Goal: Book appointment/travel/reservation

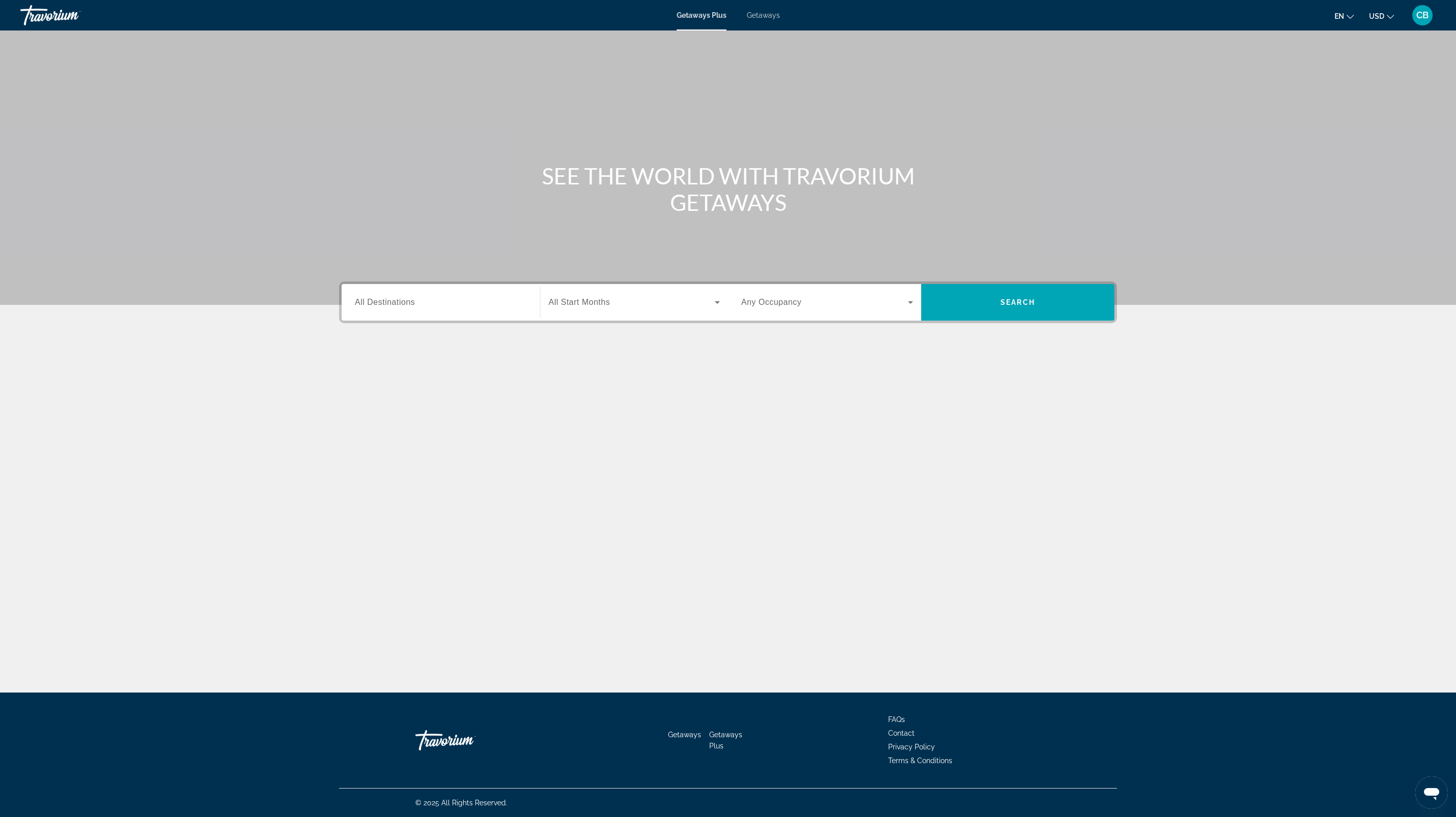
click at [697, 298] on span "Search widget" at bounding box center [631, 302] width 166 height 12
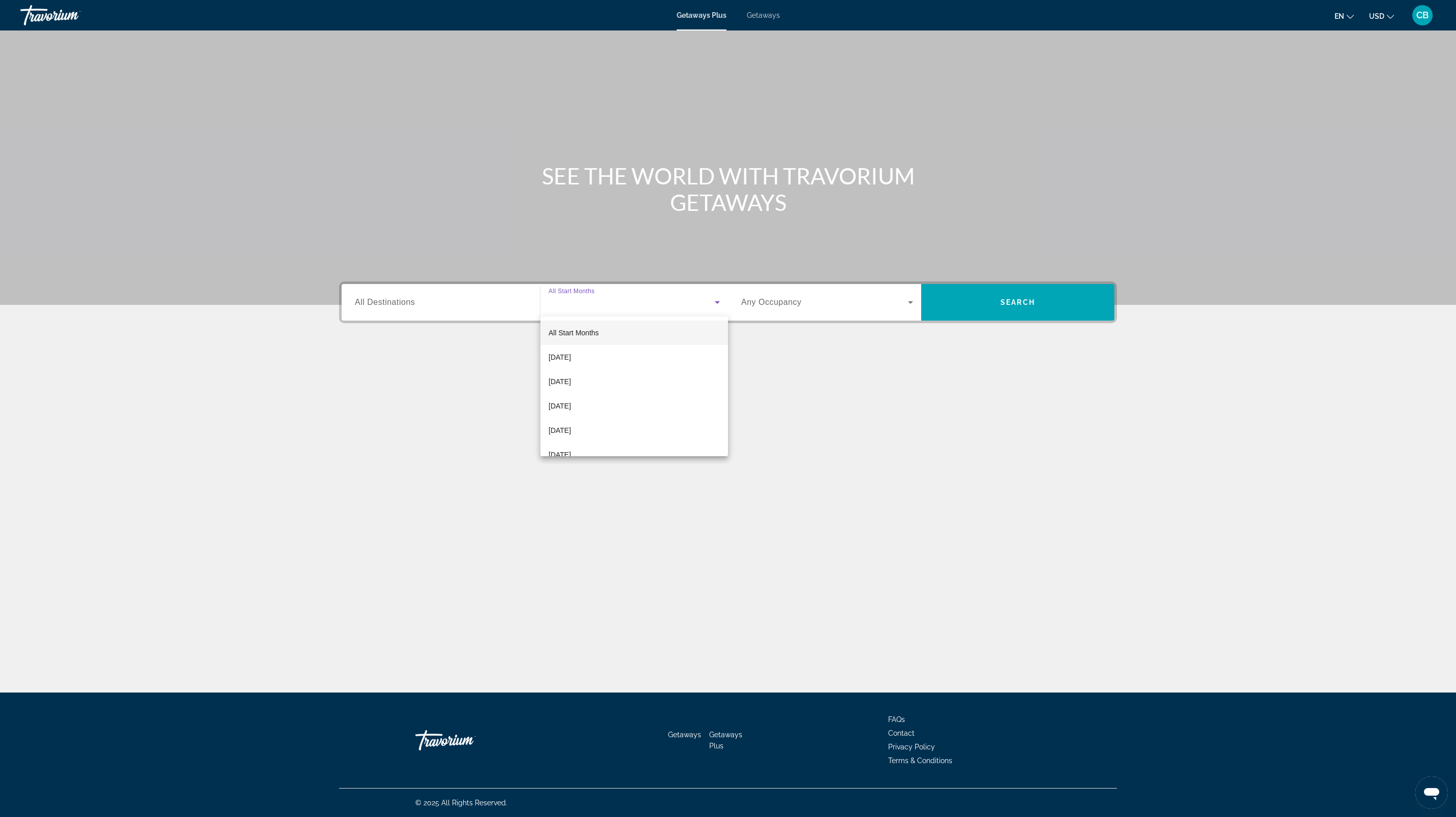
click at [660, 430] on mat-option "[DATE]" at bounding box center [635, 430] width 188 height 24
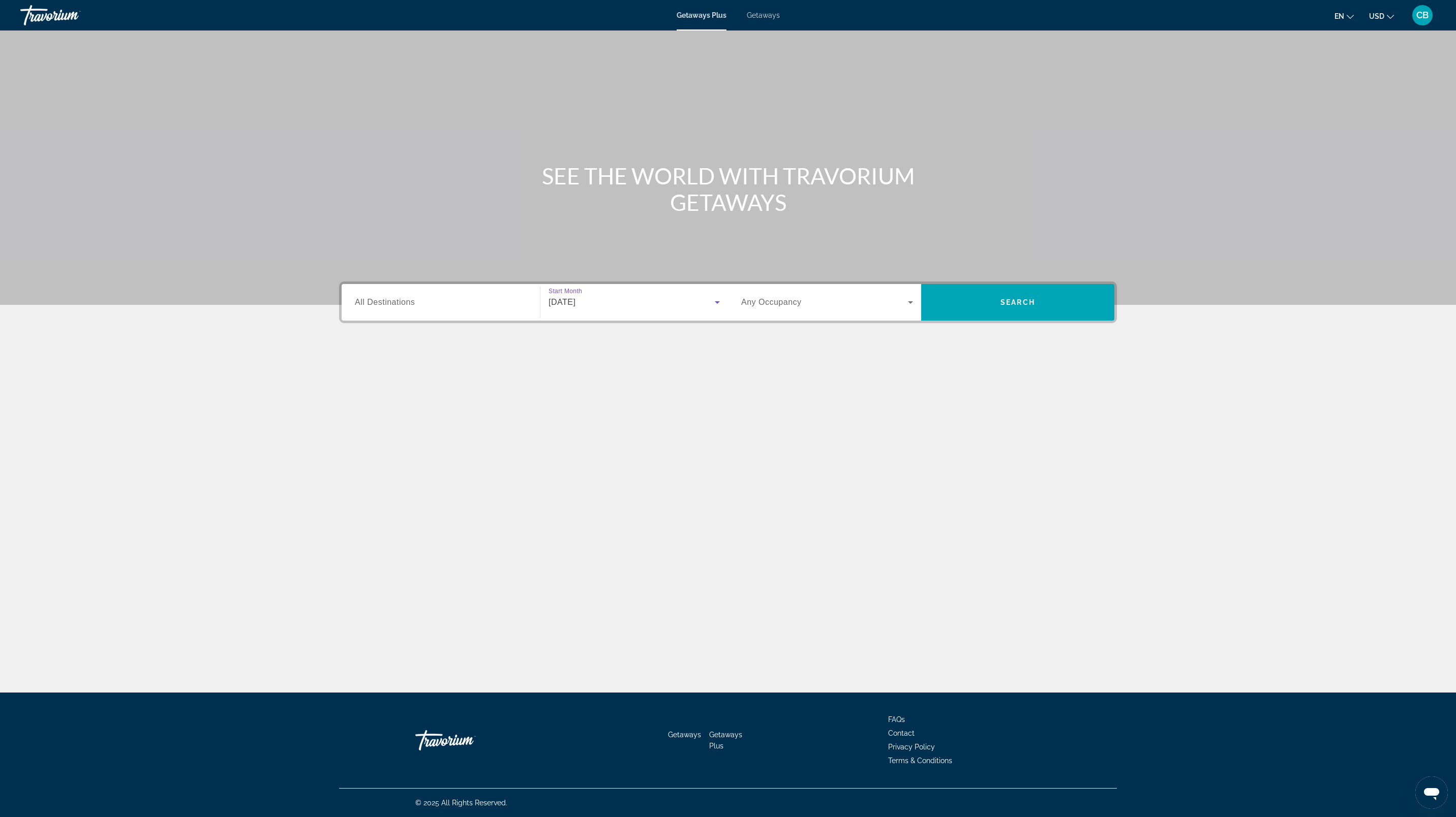
click at [1016, 293] on span "Search" at bounding box center [1017, 303] width 193 height 24
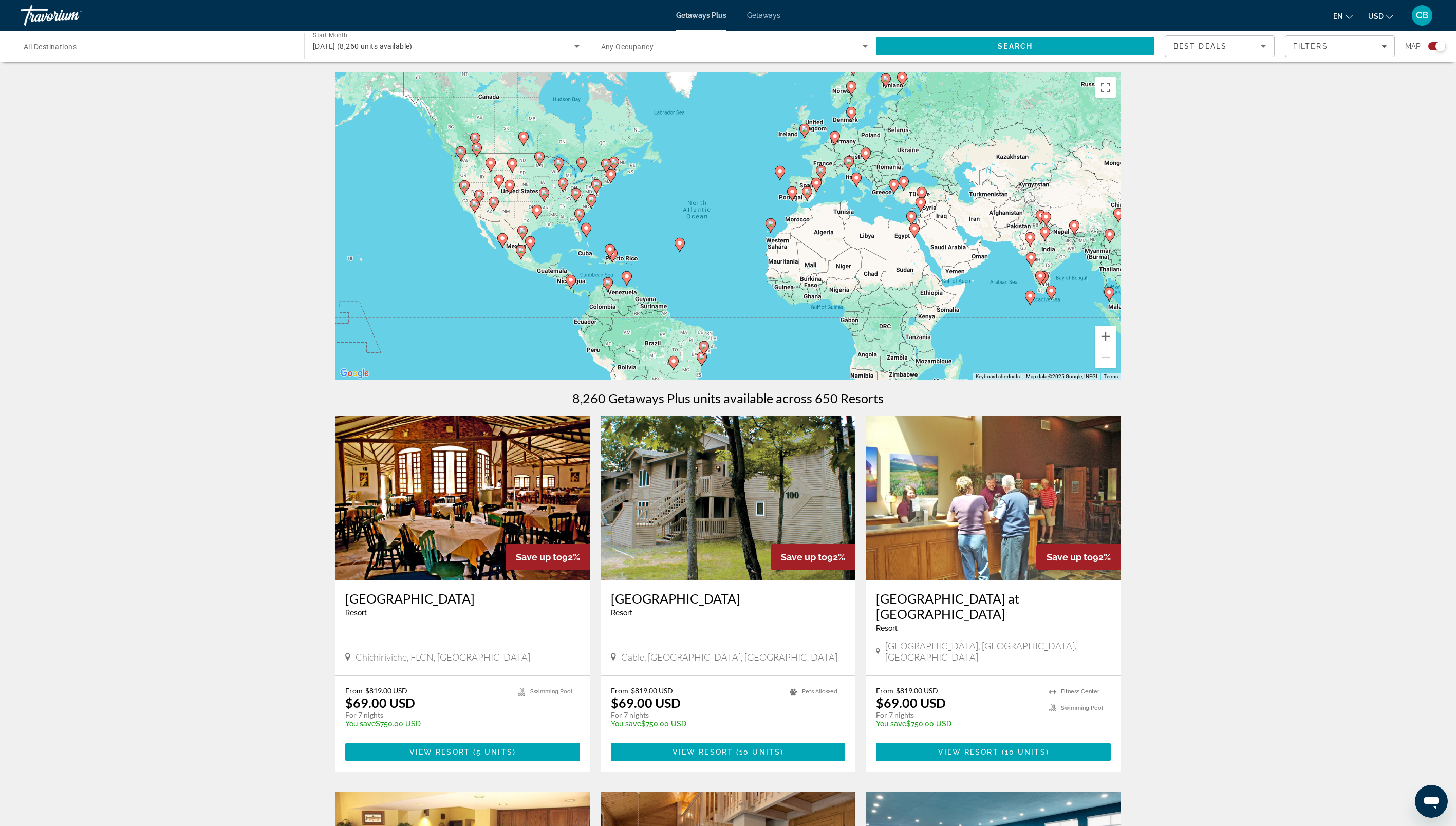
click at [145, 43] on input "Destination All Destinations" at bounding box center [157, 47] width 267 height 12
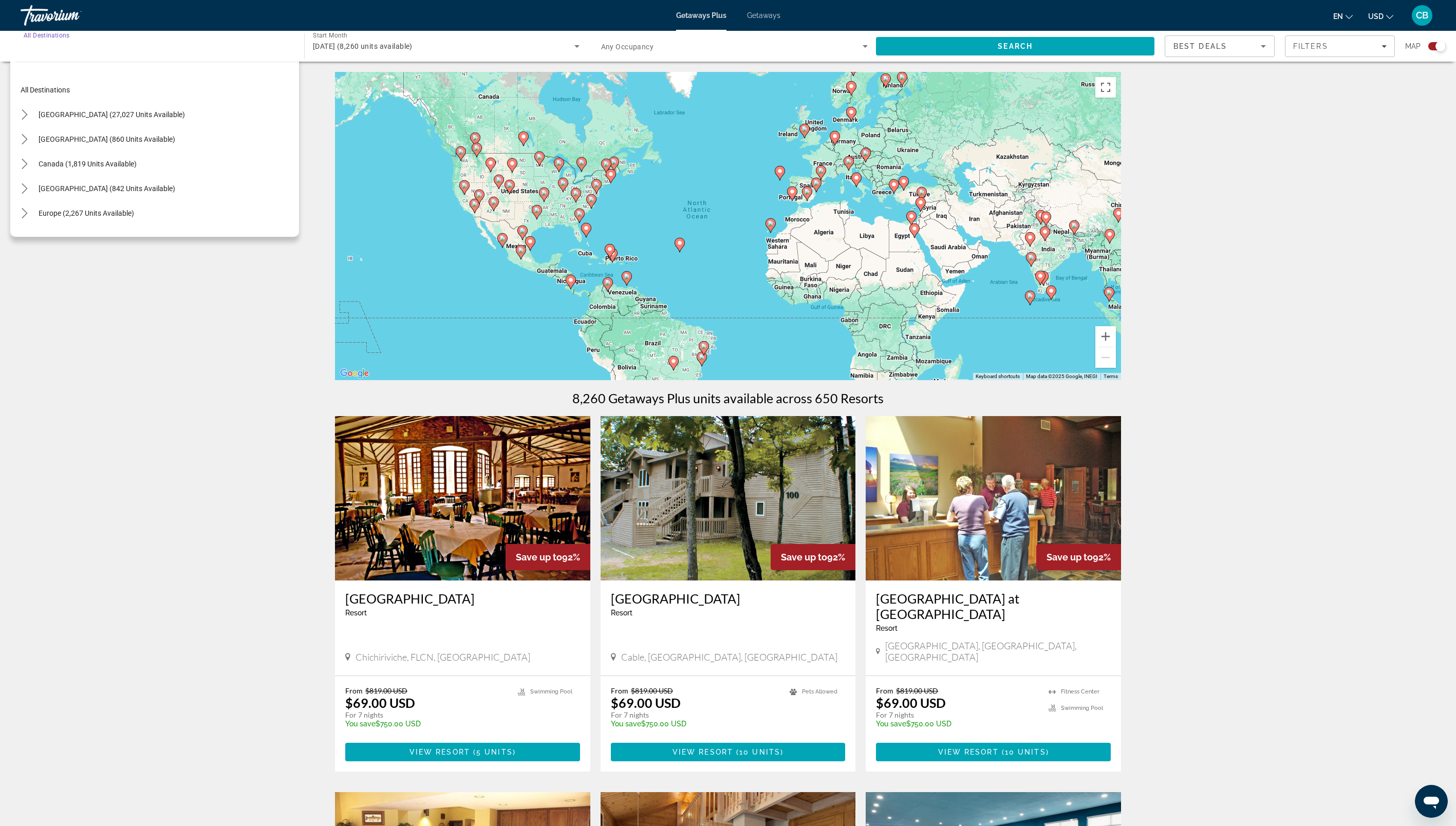
click at [29, 182] on mat-icon "Toggle Caribbean & Atlantic Islands (842 units available) submenu" at bounding box center [25, 189] width 18 height 18
click at [150, 91] on span "Select destination: Caribbean & Atlantic Islands (842 units available)" at bounding box center [107, 96] width 147 height 25
type input "**********"
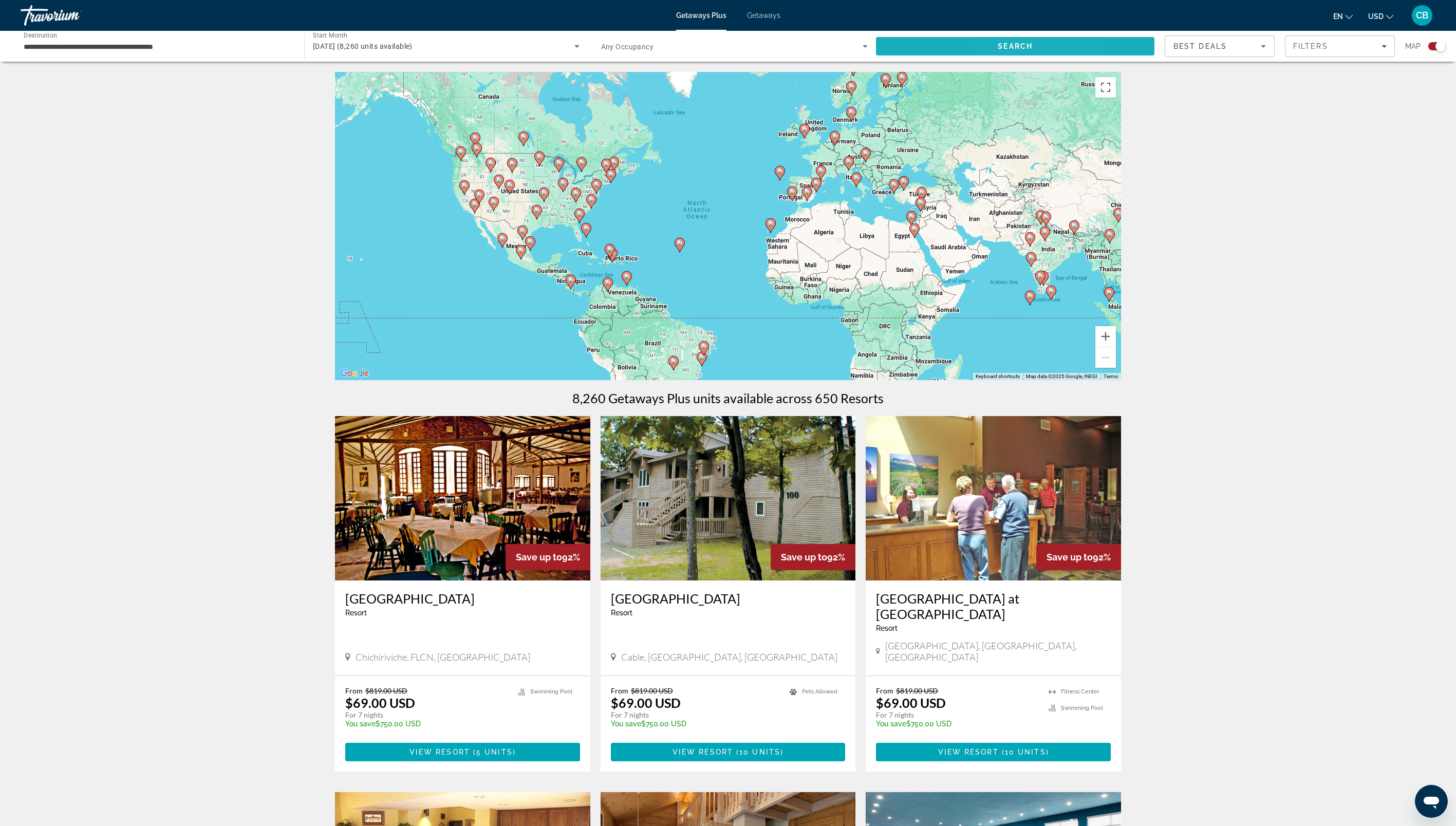
click at [998, 43] on span "Search" at bounding box center [1015, 47] width 35 height 8
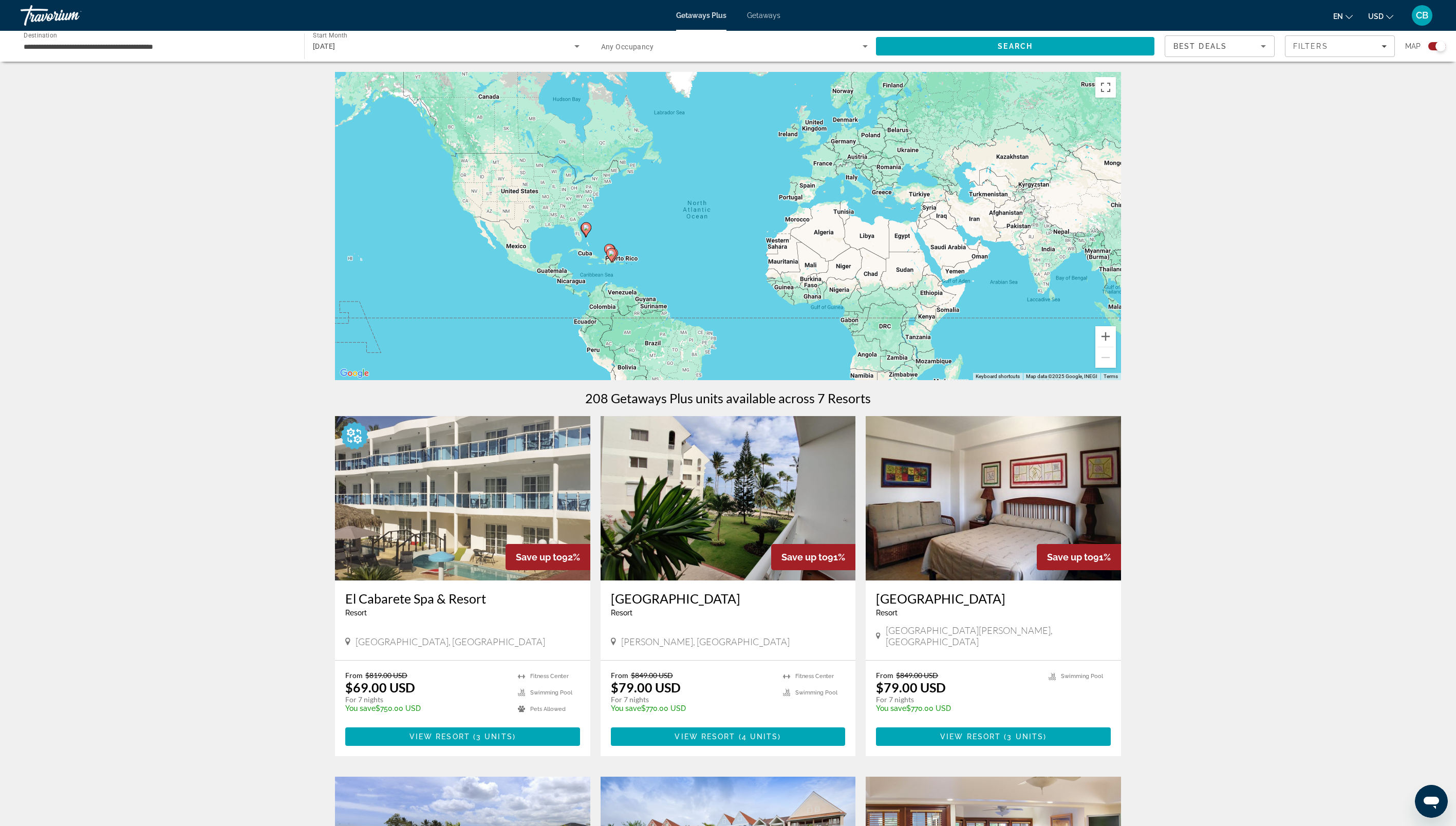
click at [580, 43] on icon "Search widget" at bounding box center [576, 46] width 12 height 12
click at [580, 43] on div at bounding box center [728, 413] width 1456 height 826
click at [433, 36] on div "[DATE]" at bounding box center [446, 46] width 267 height 29
click at [384, 73] on mat-option "All Start Months" at bounding box center [446, 77] width 283 height 25
click at [950, 43] on span "Search" at bounding box center [1015, 46] width 279 height 25
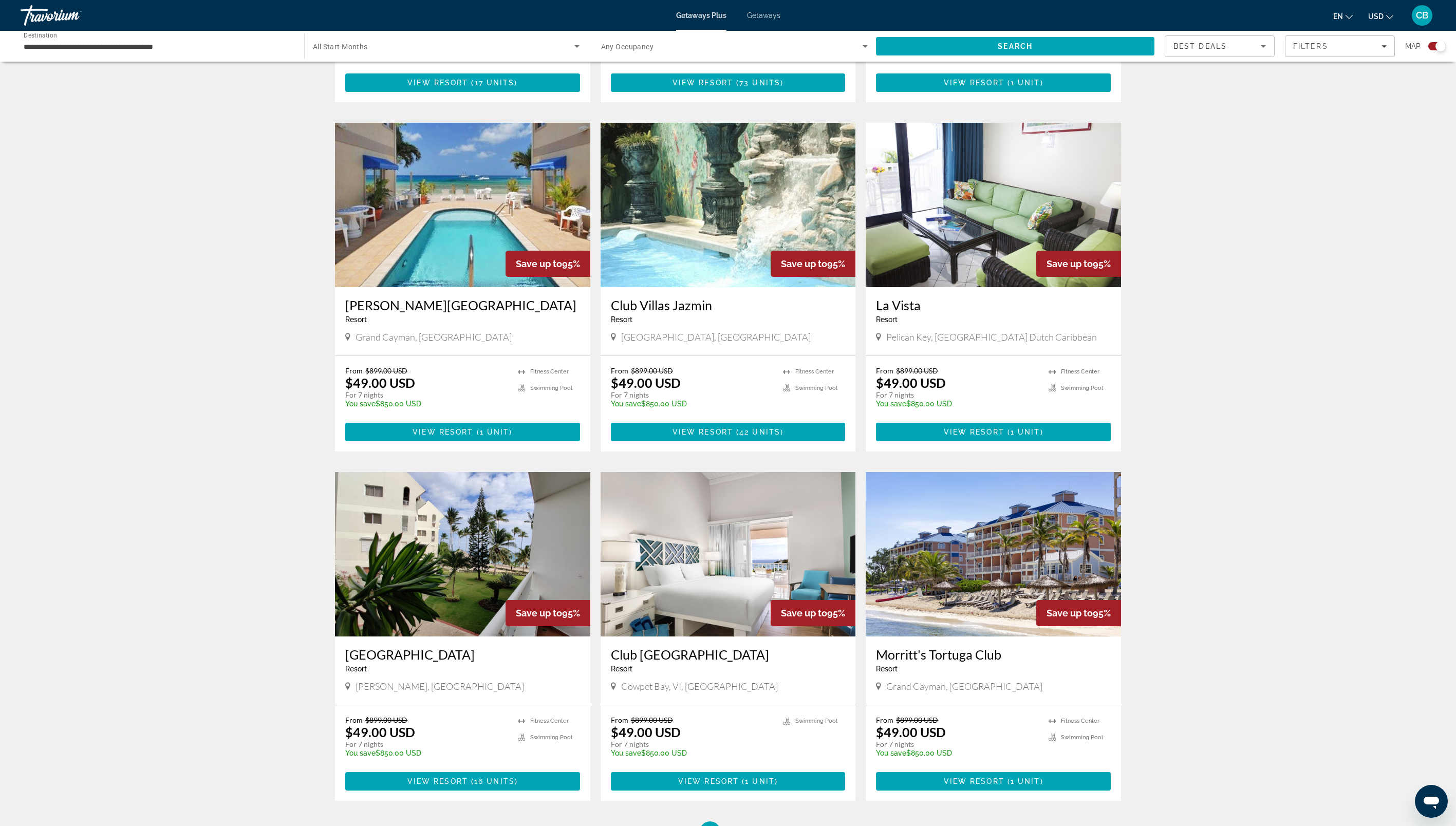
scroll to position [1114, 0]
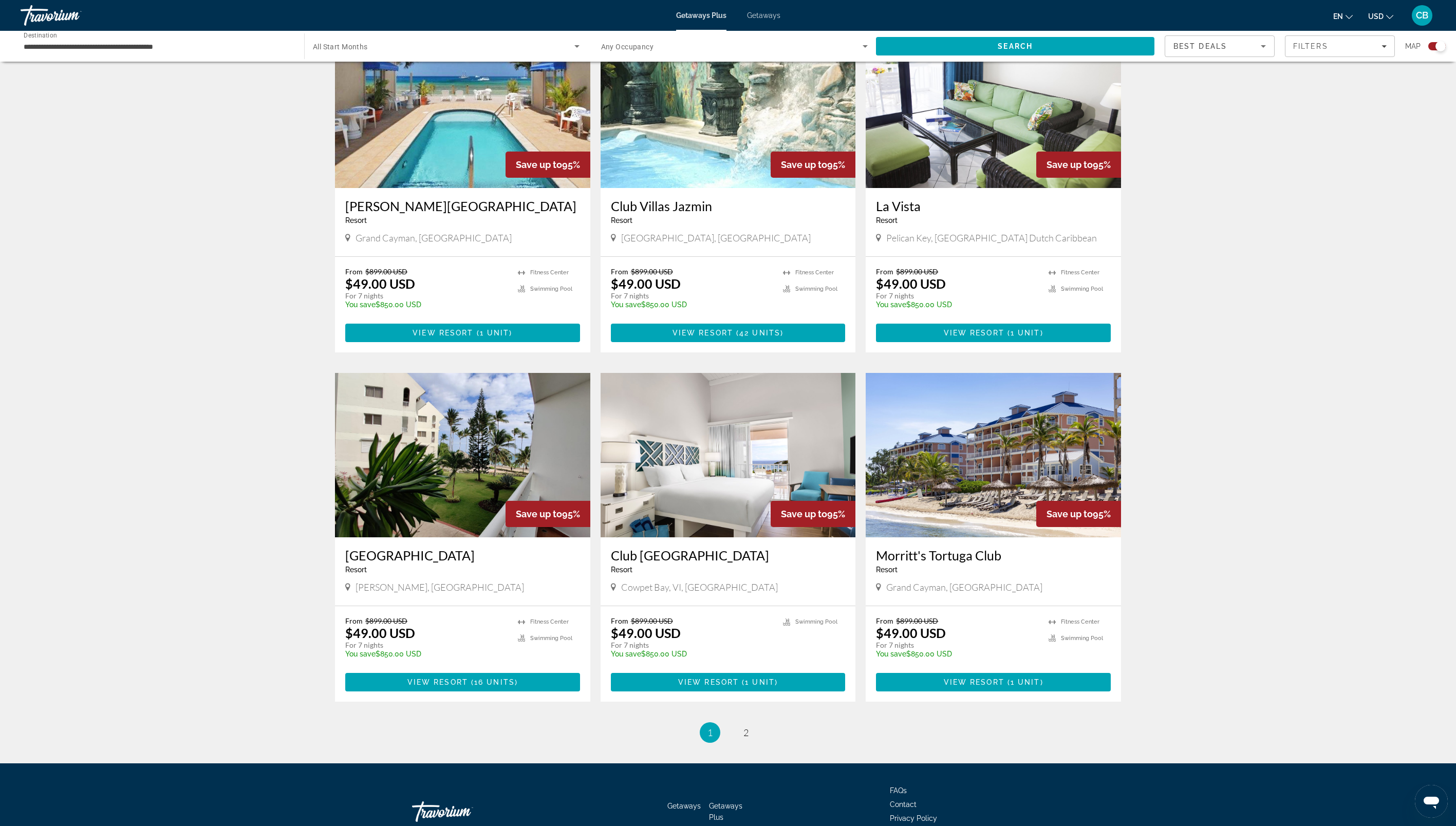
click at [990, 431] on img "Main content" at bounding box center [993, 455] width 255 height 164
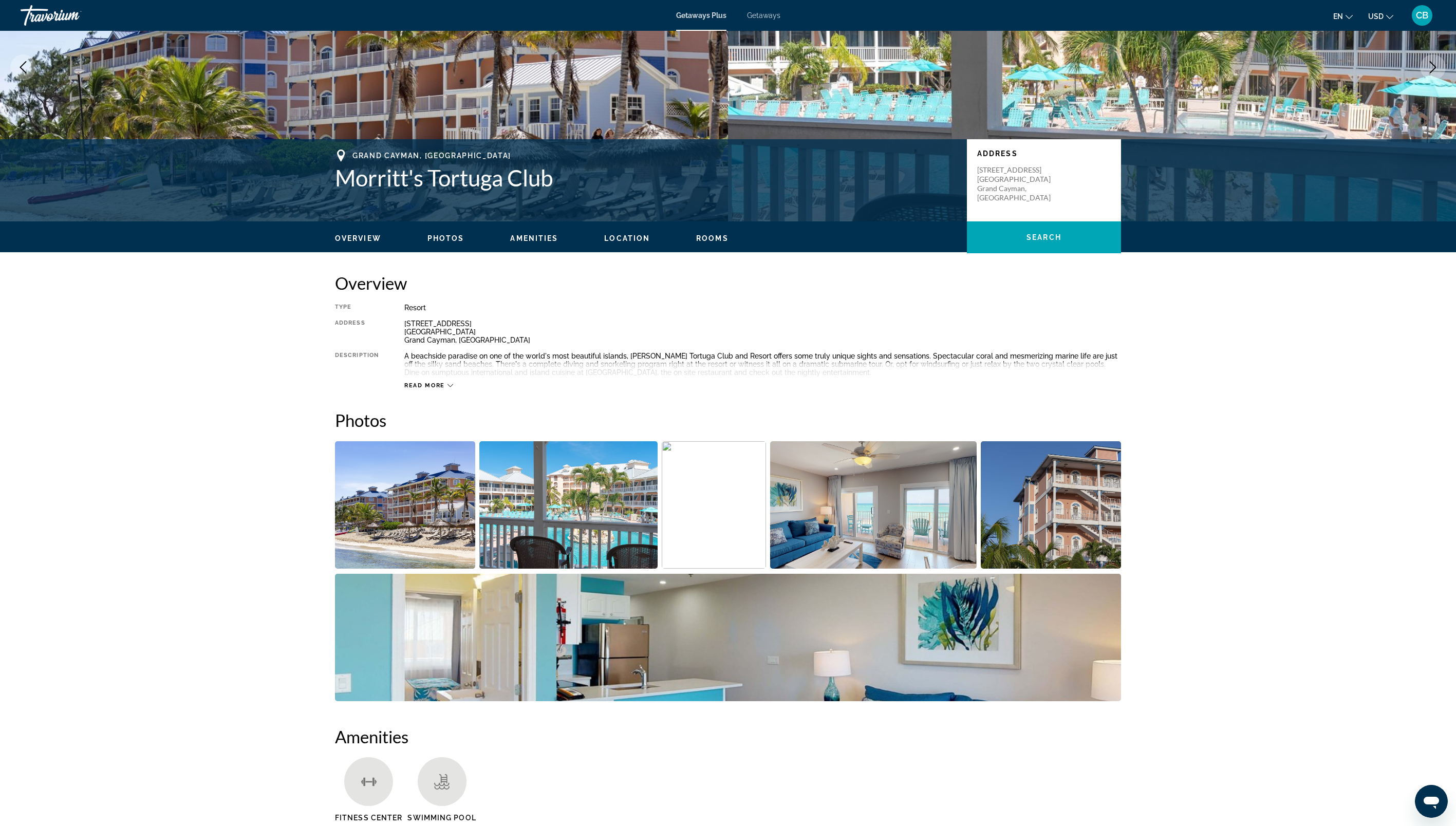
scroll to position [119, 0]
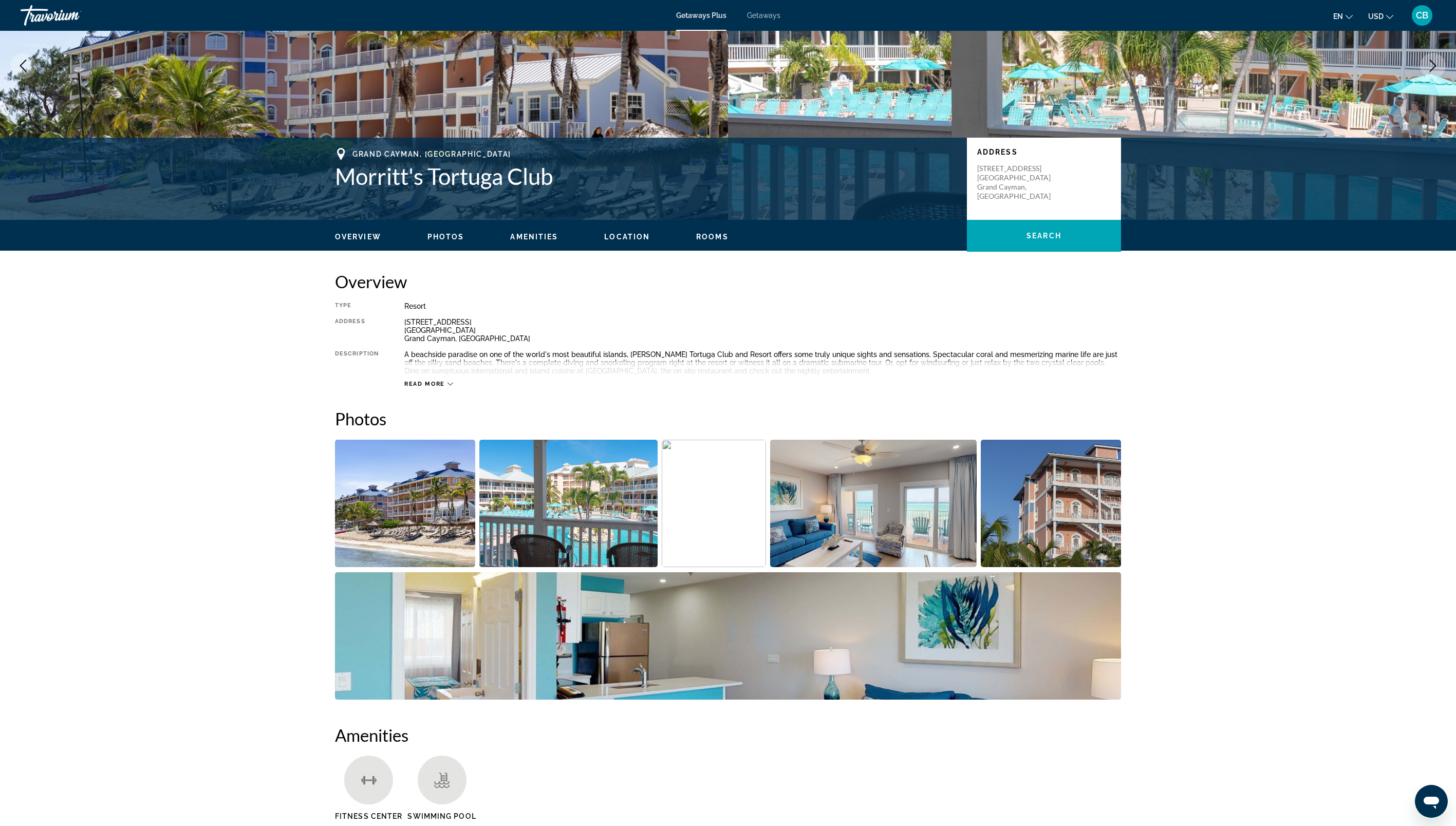
click at [391, 498] on img "Open full-screen image slider" at bounding box center [405, 504] width 141 height 128
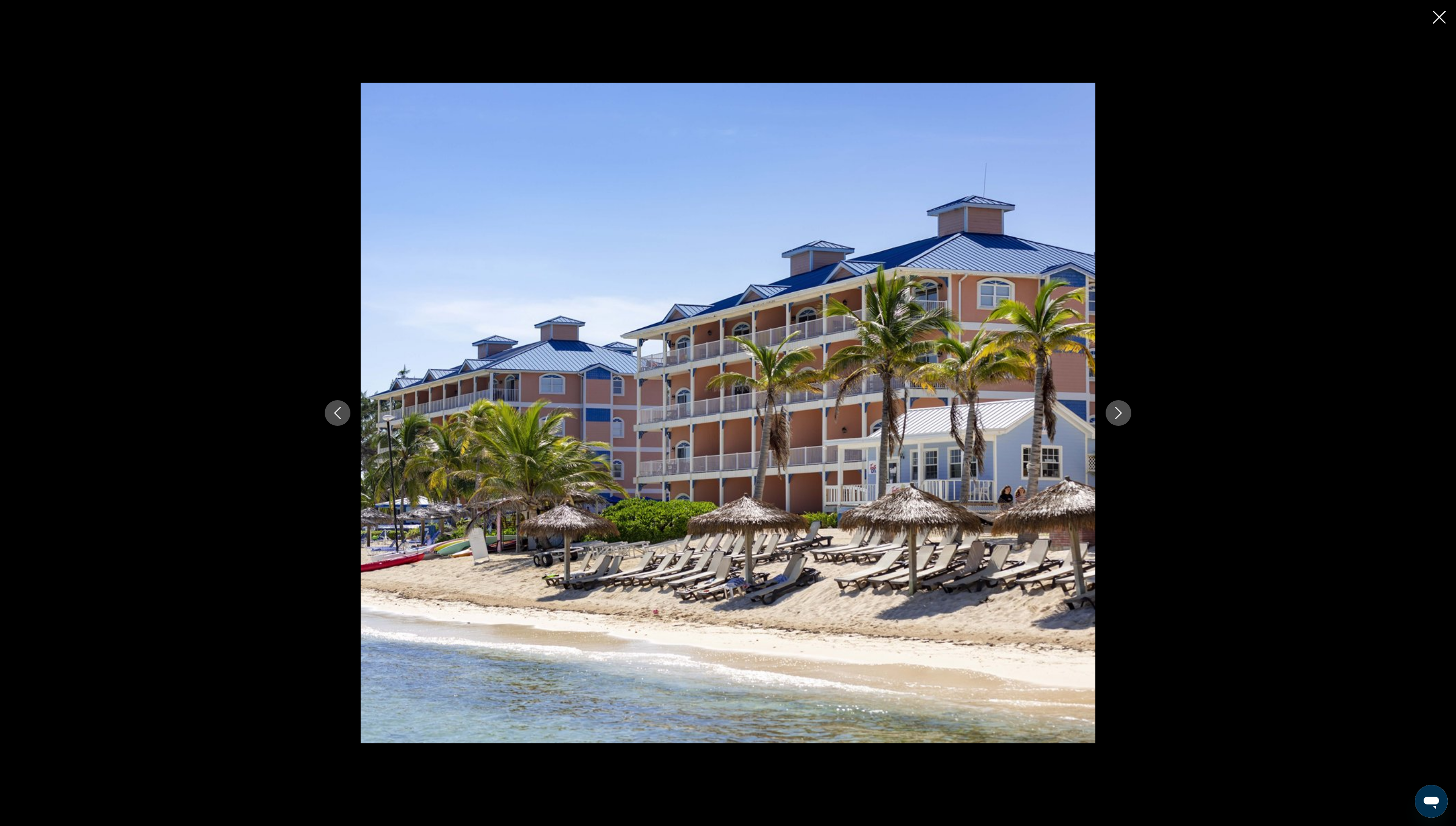
click at [391, 498] on img "Main content" at bounding box center [728, 413] width 734 height 661
click at [1118, 414] on icon "Next image" at bounding box center [1118, 413] width 12 height 12
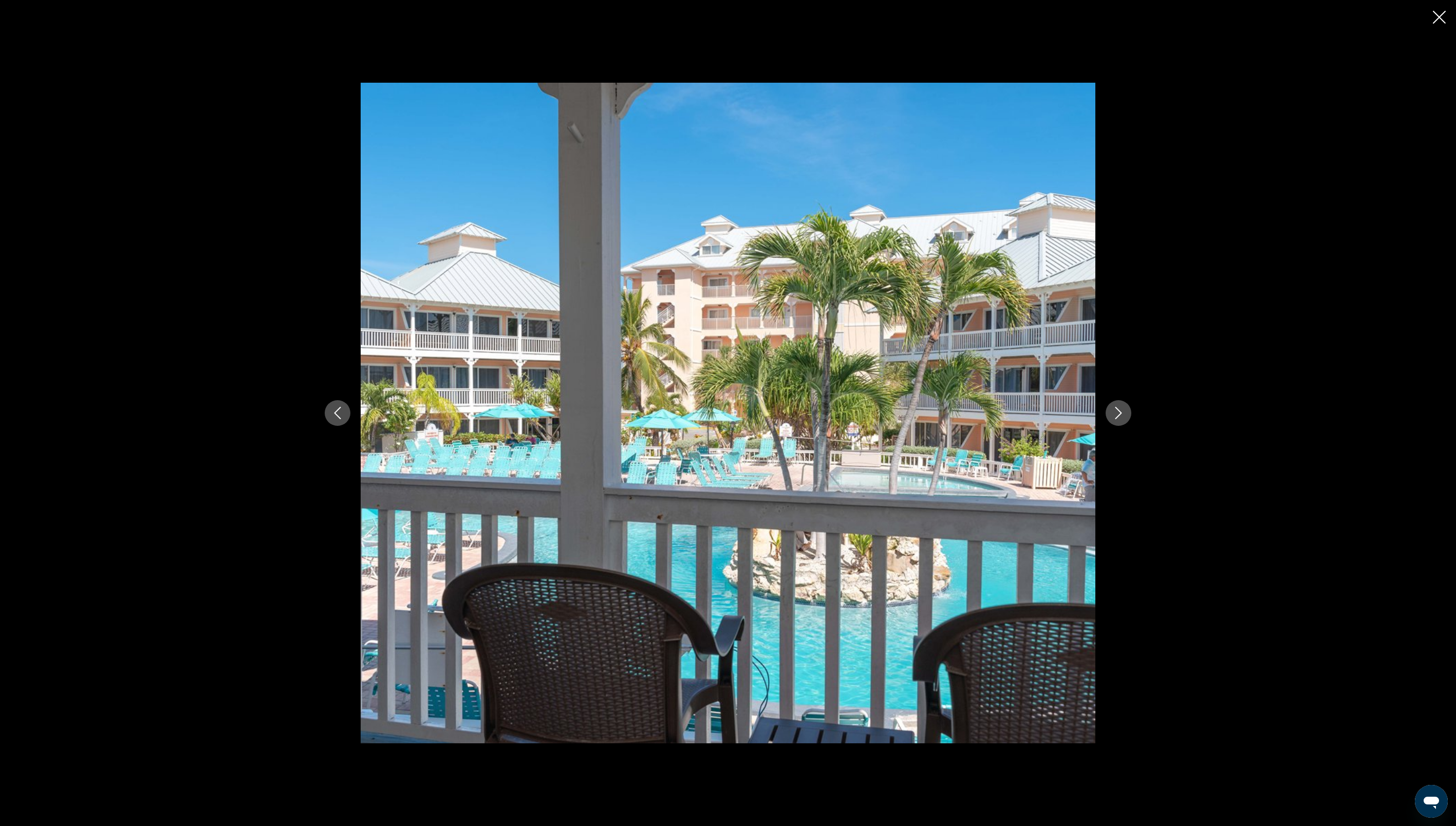
click at [1118, 414] on icon "Next image" at bounding box center [1118, 413] width 12 height 12
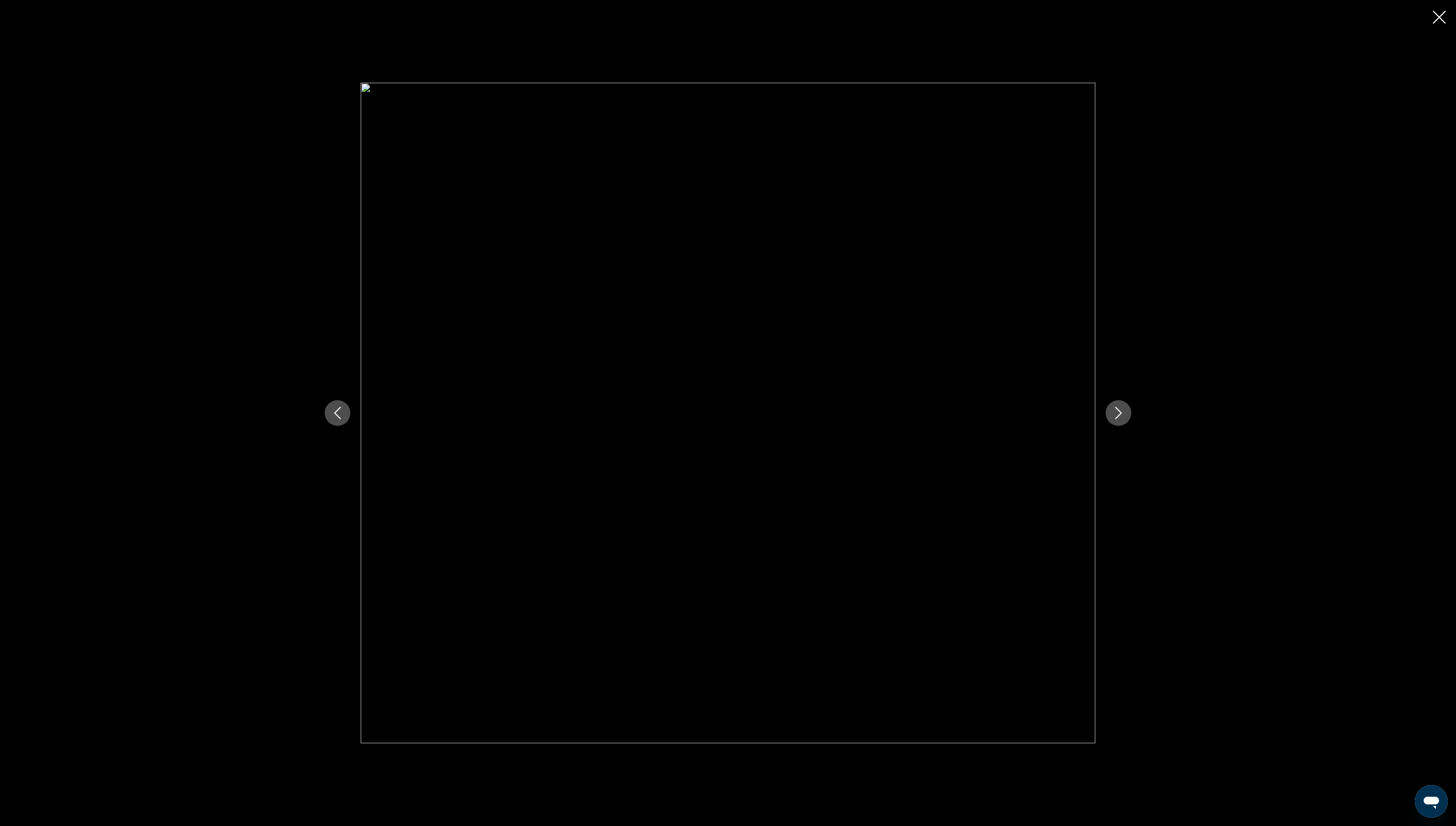
click at [1118, 414] on icon "Next image" at bounding box center [1118, 413] width 12 height 12
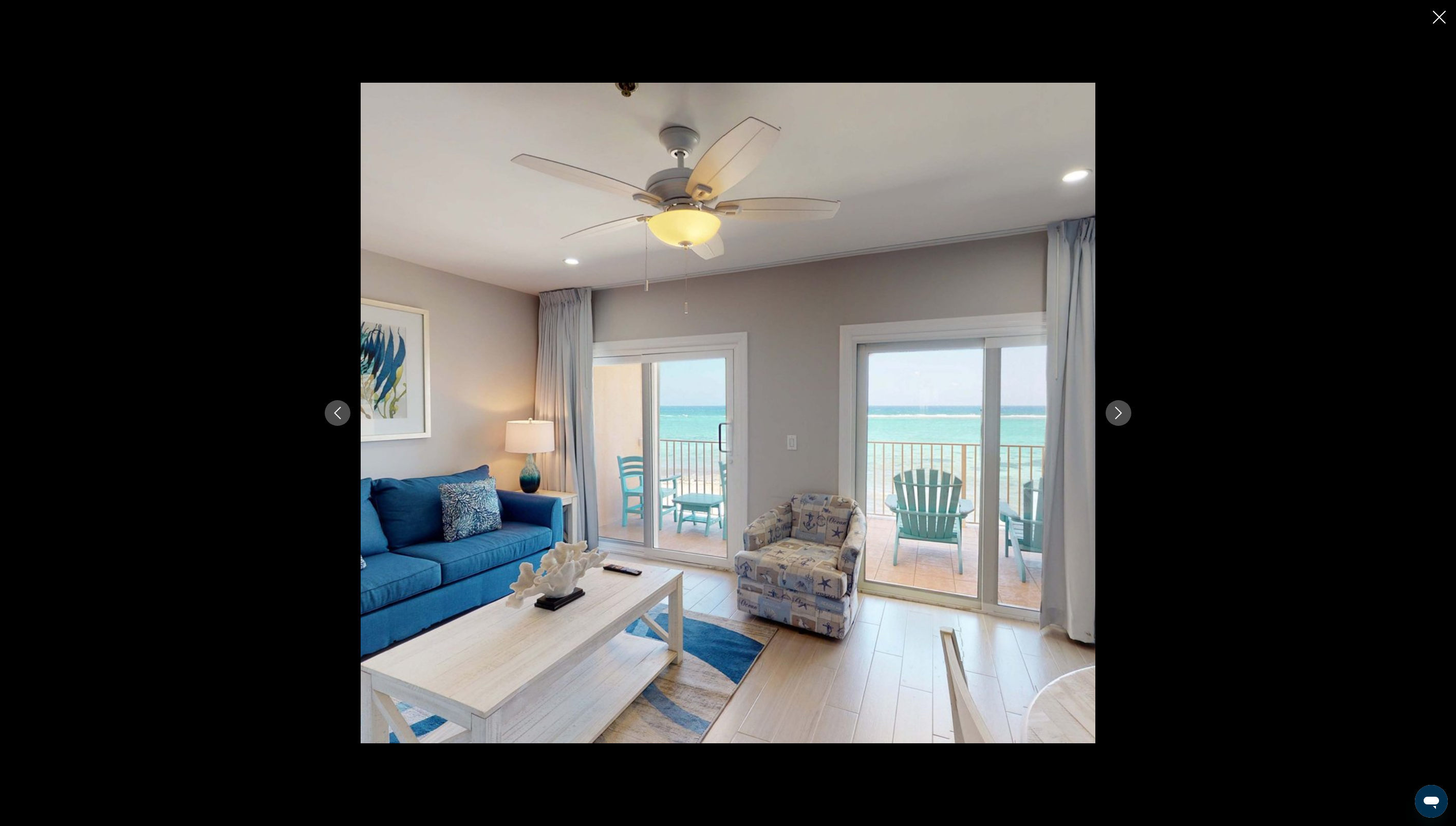
click at [1118, 414] on icon "Next image" at bounding box center [1118, 413] width 12 height 12
